Goal: Information Seeking & Learning: Learn about a topic

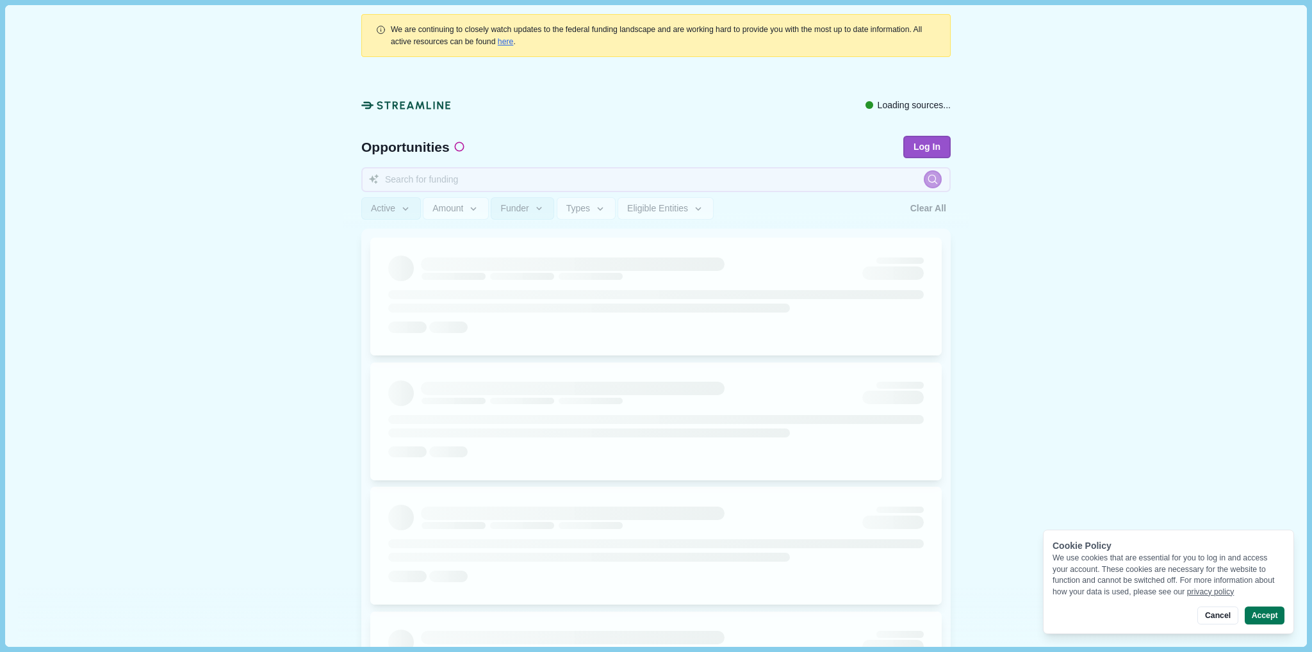
drag, startPoint x: 505, startPoint y: 101, endPoint x: 497, endPoint y: 97, distance: 9.2
